Goal: Information Seeking & Learning: Learn about a topic

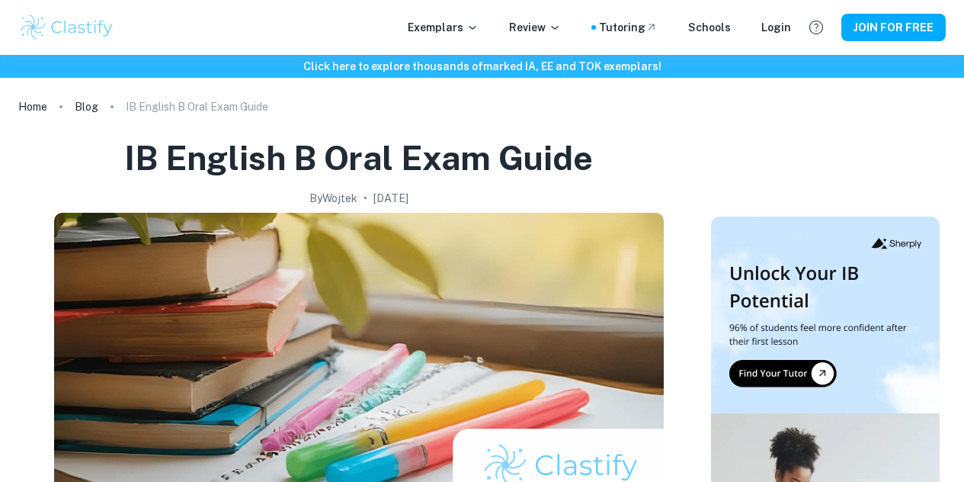
scroll to position [887, 0]
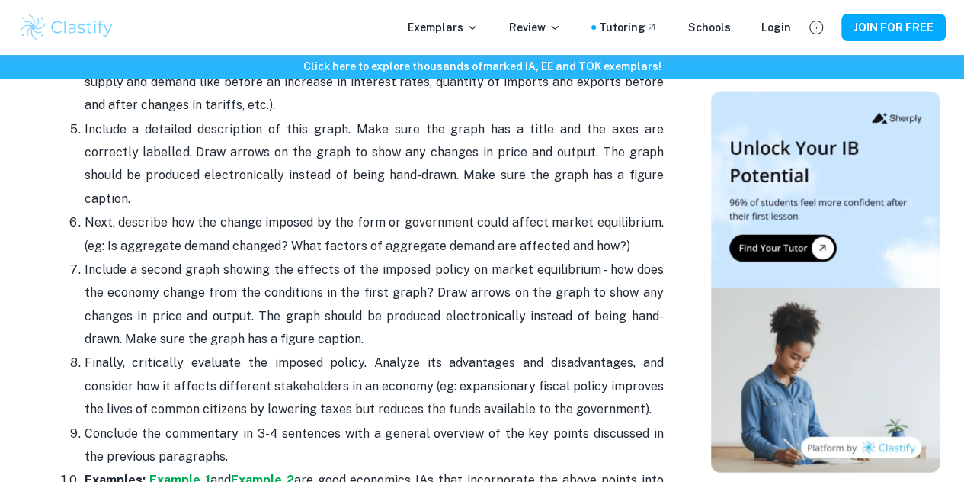
scroll to position [1906, 0]
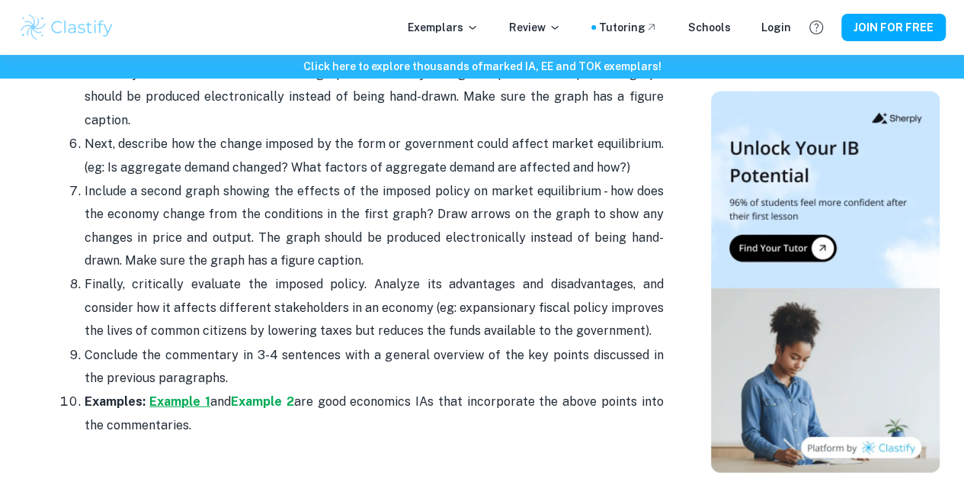
click at [189, 394] on strong "Example 1" at bounding box center [179, 401] width 61 height 14
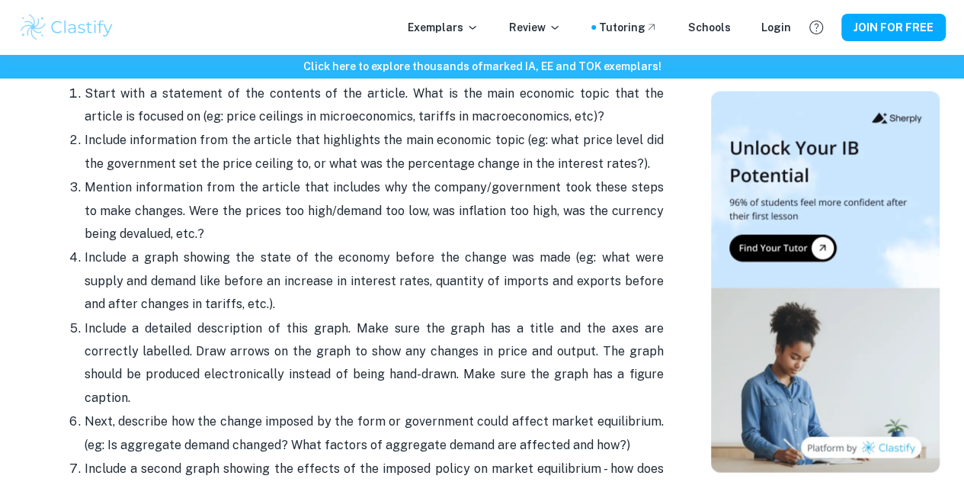
scroll to position [1554, 0]
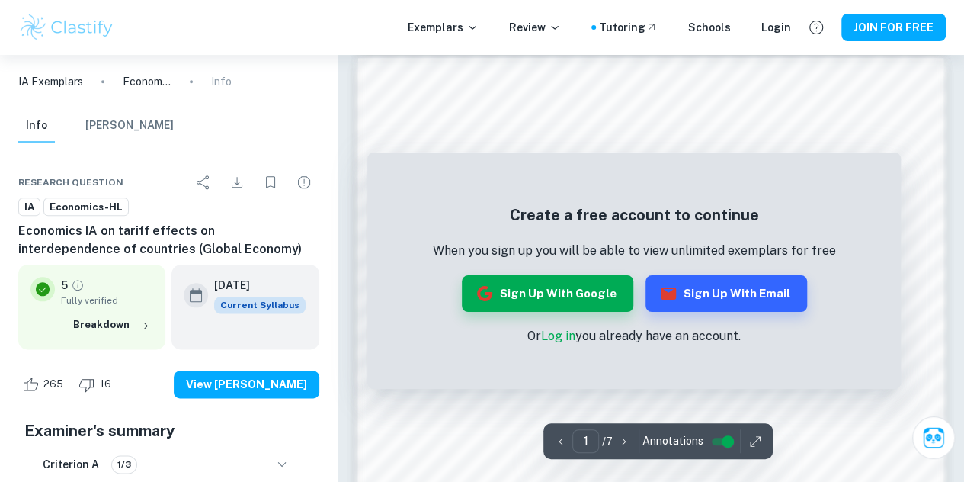
scroll to position [875, 0]
